Goal: Transaction & Acquisition: Purchase product/service

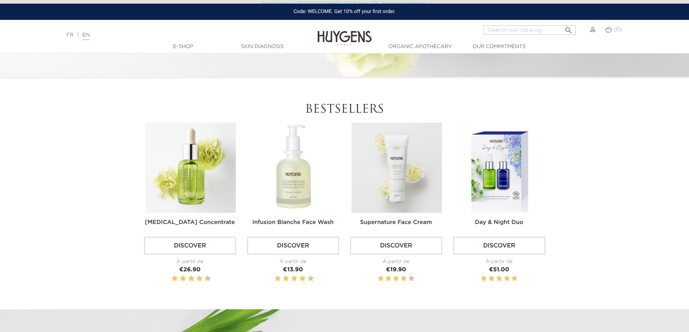
scroll to position [181, 0]
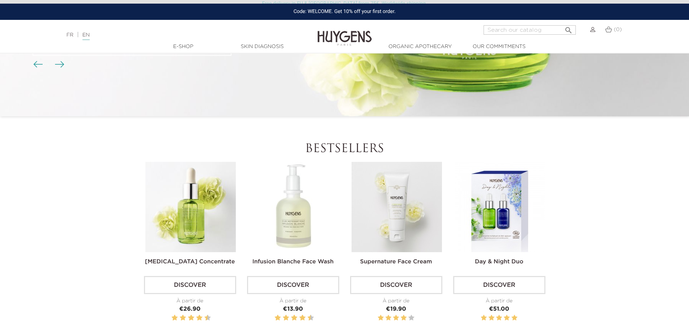
click at [402, 189] on img at bounding box center [396, 207] width 90 height 90
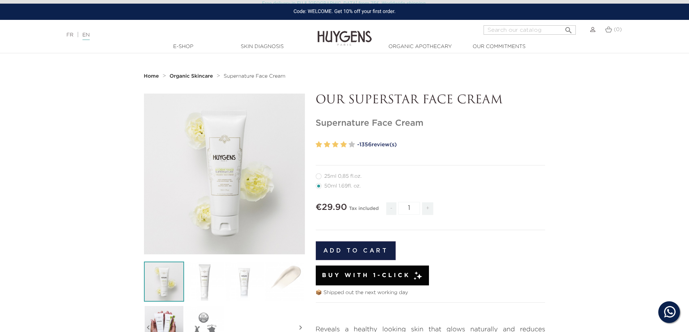
scroll to position [72, 0]
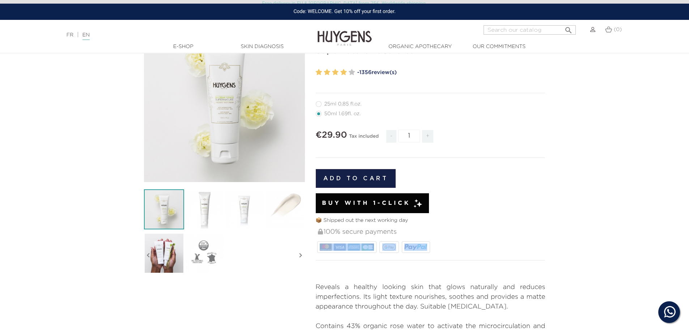
drag, startPoint x: 461, startPoint y: 247, endPoint x: 315, endPoint y: 248, distance: 146.1
click at [315, 248] on div "OUR SUPERSTAR FACE CREAM Supernature Face Cream" at bounding box center [430, 215] width 240 height 388
click at [461, 250] on div "100% secure payments" at bounding box center [431, 240] width 230 height 30
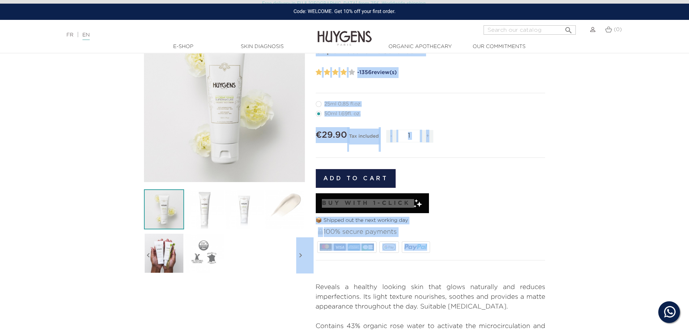
drag, startPoint x: 440, startPoint y: 250, endPoint x: 299, endPoint y: 248, distance: 141.0
click at [299, 248] on div "  " at bounding box center [344, 215] width 412 height 388
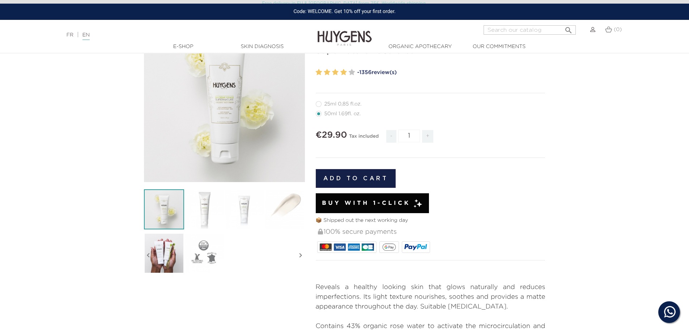
click at [448, 246] on div "100% secure payments" at bounding box center [431, 240] width 230 height 30
drag, startPoint x: 456, startPoint y: 245, endPoint x: 351, endPoint y: 251, distance: 105.4
click at [351, 251] on div "100% secure payments" at bounding box center [431, 240] width 230 height 30
click at [465, 249] on div "100% secure payments" at bounding box center [431, 240] width 230 height 30
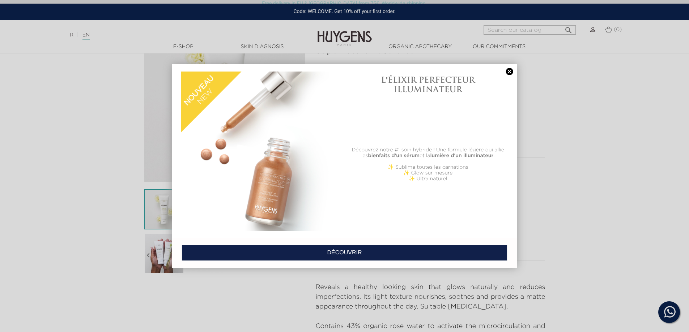
click at [511, 73] on link at bounding box center [509, 72] width 10 height 8
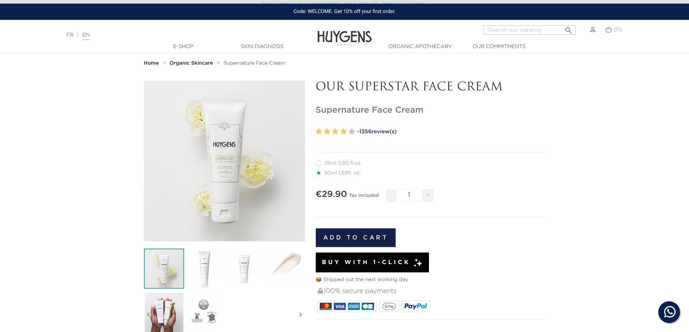
scroll to position [0, 0]
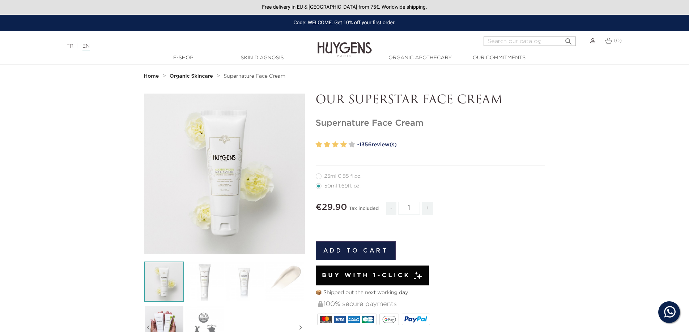
click at [347, 177] on label32"] "25ml 0,85 fl.oz." at bounding box center [343, 177] width 55 height 6
radio input "true"
click at [344, 187] on label4"] "50ml 1.69fl. oz." at bounding box center [343, 186] width 54 height 6
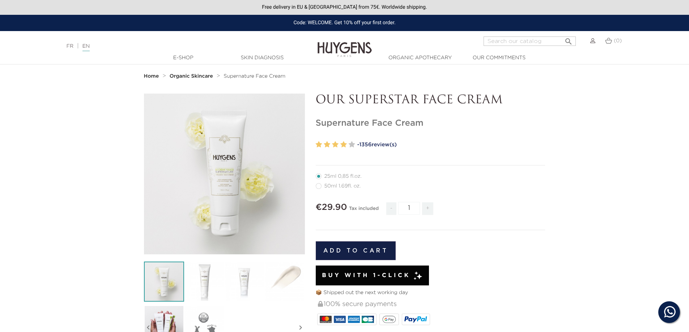
radio input "true"
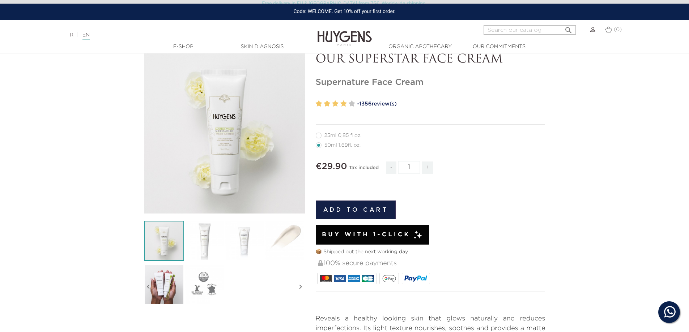
scroll to position [72, 0]
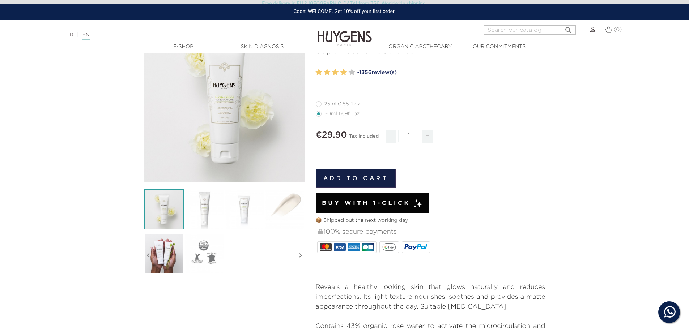
drag, startPoint x: 355, startPoint y: 221, endPoint x: 418, endPoint y: 221, distance: 62.9
click at [418, 221] on p "📦 Shipped out the next working day" at bounding box center [431, 221] width 230 height 8
click at [528, 214] on div "Add to cart 📦 Shipped out the next working day 100% secure payments" at bounding box center [431, 209] width 230 height 91
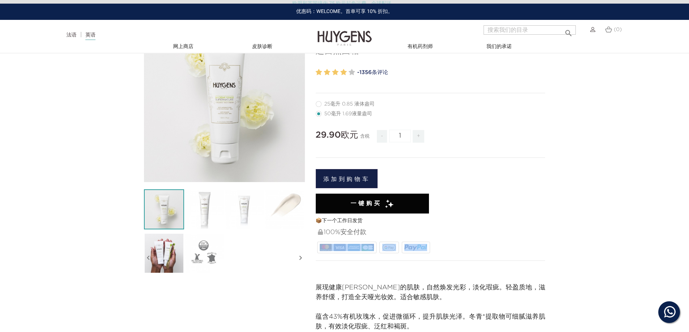
drag, startPoint x: 458, startPoint y: 249, endPoint x: 329, endPoint y: 250, distance: 129.1
click at [324, 251] on div "100%安全付款" at bounding box center [431, 240] width 230 height 30
click at [471, 249] on div "100%安全付款" at bounding box center [431, 240] width 230 height 30
click at [418, 247] on img at bounding box center [415, 247] width 23 height 7
click at [435, 248] on div "100%安全付款" at bounding box center [431, 240] width 230 height 30
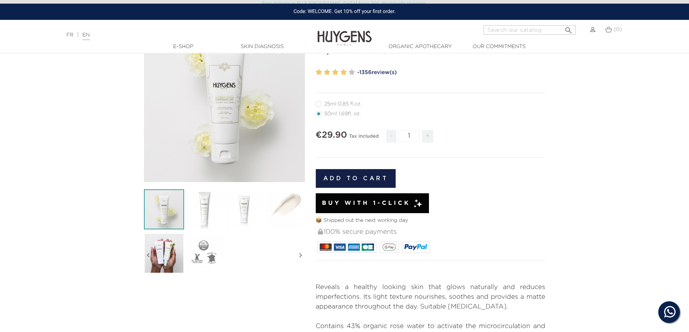
click at [602, 168] on section "  " at bounding box center [344, 220] width 689 height 399
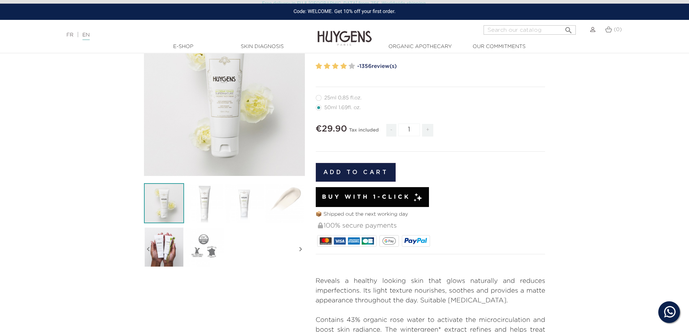
scroll to position [108, 0]
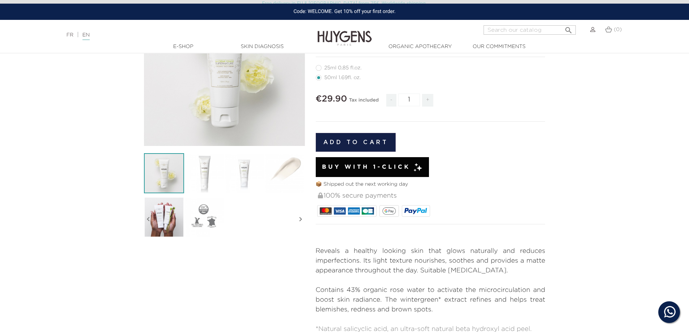
drag, startPoint x: 449, startPoint y: 214, endPoint x: 413, endPoint y: 214, distance: 36.9
click at [413, 214] on div "100% secure payments" at bounding box center [431, 203] width 230 height 30
click at [462, 212] on div "100% secure payments" at bounding box center [431, 203] width 230 height 30
drag, startPoint x: 344, startPoint y: 196, endPoint x: 399, endPoint y: 195, distance: 54.6
click at [399, 195] on div "100% secure payments" at bounding box center [431, 196] width 228 height 16
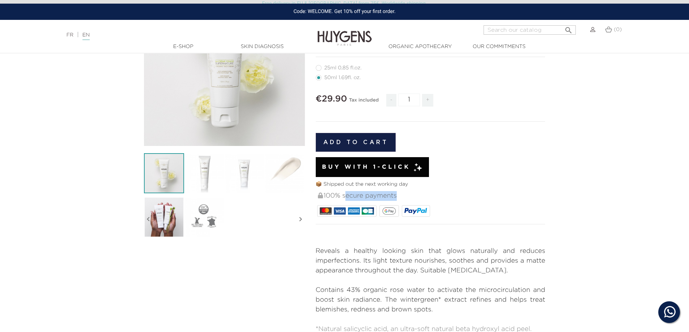
click at [380, 195] on div "100% secure payments" at bounding box center [431, 196] width 228 height 16
drag, startPoint x: 345, startPoint y: 197, endPoint x: 410, endPoint y: 196, distance: 65.1
click at [410, 196] on div "100% secure payments" at bounding box center [431, 196] width 228 height 16
copy div "secure payments"
